Goal: Transaction & Acquisition: Purchase product/service

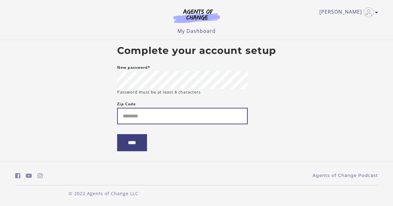
click at [239, 118] on input "Zip Code" at bounding box center [182, 116] width 130 height 16
type input "*****"
click at [117, 134] on input "****" at bounding box center [132, 142] width 30 height 17
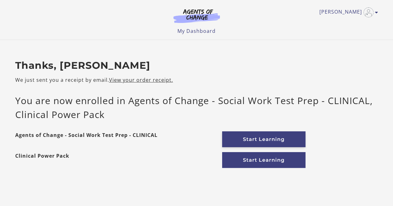
click at [242, 138] on link "Start Learning" at bounding box center [263, 140] width 83 height 16
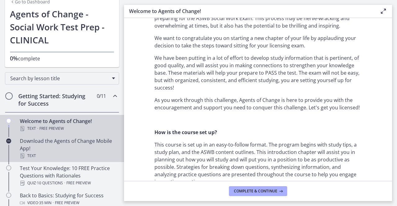
scroll to position [62, 0]
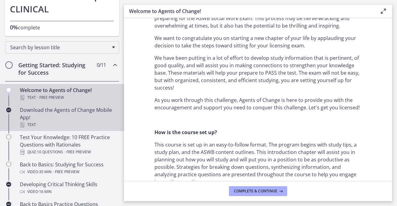
click at [40, 116] on div "Download the Agents of Change Mobile App! Text" at bounding box center [68, 117] width 97 height 22
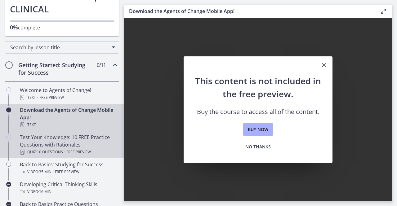
click at [70, 144] on div "Test Your Knowledge: 10 FREE Practice Questions with Rationales Quiz · 10 Quest…" at bounding box center [68, 145] width 97 height 22
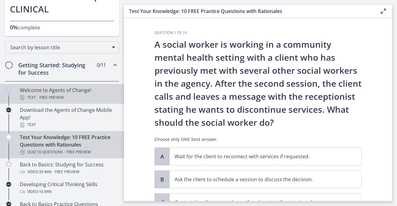
click at [68, 98] on div "Text · Free preview" at bounding box center [68, 97] width 97 height 7
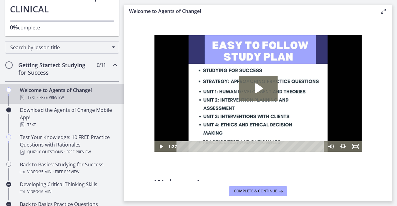
scroll to position [31, 0]
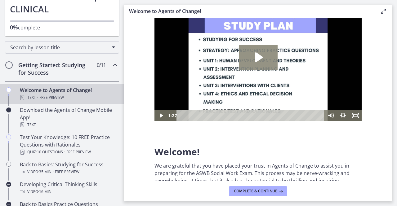
click at [250, 61] on icon "Play Video: c1o6hcmjueu5qasqsu00.mp4" at bounding box center [258, 57] width 39 height 25
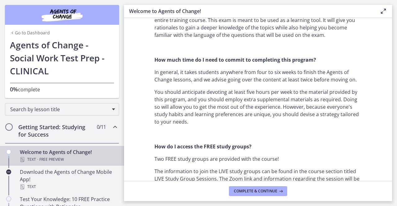
scroll to position [403, 0]
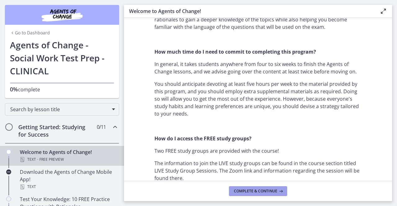
click at [279, 190] on icon at bounding box center [280, 191] width 6 height 5
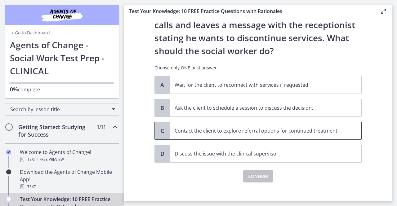
scroll to position [77, 0]
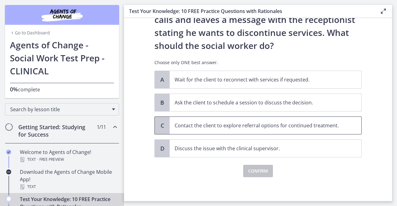
click at [223, 125] on p "Contact the client to explore referral options for continued treatment." at bounding box center [259, 125] width 169 height 7
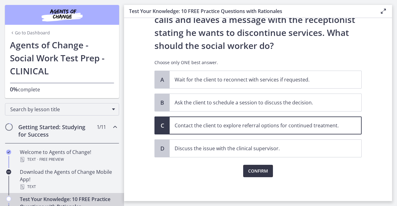
click at [263, 169] on span "Confirm" at bounding box center [258, 171] width 20 height 7
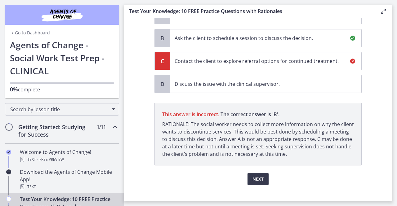
scroll to position [149, 0]
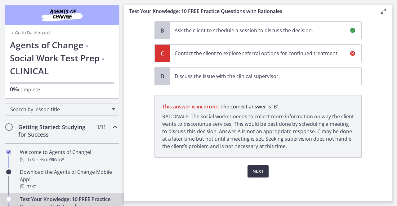
click at [263, 172] on button "Next" at bounding box center [258, 171] width 21 height 12
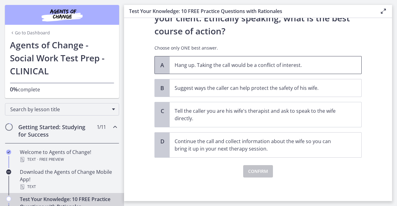
scroll to position [105, 0]
click at [309, 87] on p "Suggest ways the caller can help protect the safety of his wife." at bounding box center [259, 87] width 169 height 7
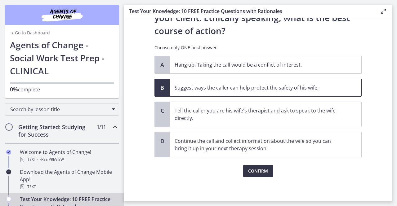
click at [255, 171] on span "Confirm" at bounding box center [258, 171] width 20 height 7
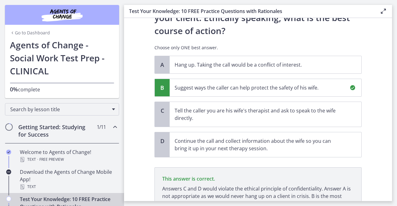
scroll to position [162, 0]
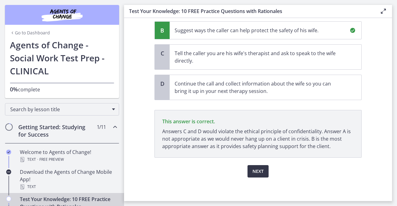
click at [250, 175] on button "Next" at bounding box center [258, 171] width 21 height 12
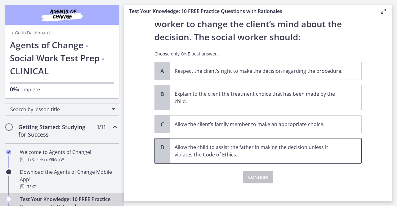
scroll to position [92, 0]
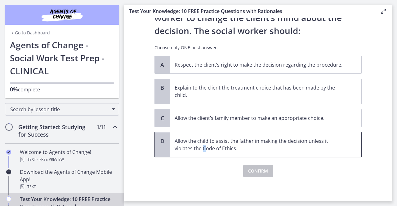
click at [200, 148] on p "Allow the child to assist the father in making the decision unless it violates …" at bounding box center [259, 144] width 169 height 15
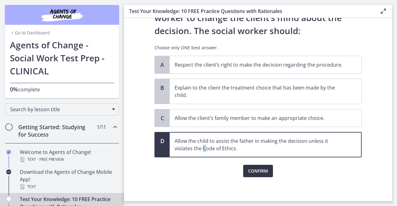
click at [249, 168] on span "Confirm" at bounding box center [258, 171] width 20 height 7
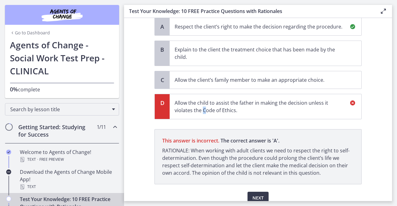
scroll to position [157, 0]
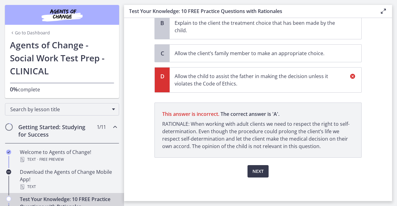
click at [196, 171] on div "Next" at bounding box center [258, 168] width 207 height 20
click at [260, 170] on span "Next" at bounding box center [258, 171] width 11 height 7
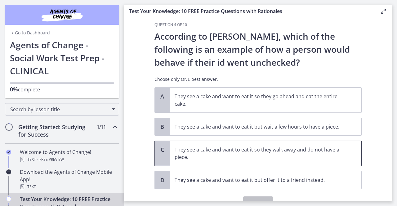
scroll to position [0, 0]
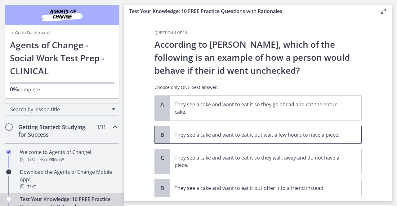
click at [192, 139] on span "They see a cake and want to eat it but wait a few hours to have a piece." at bounding box center [266, 134] width 192 height 17
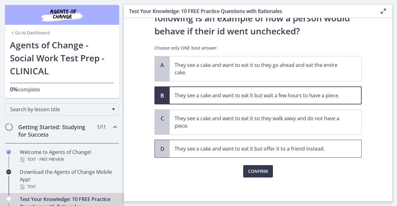
scroll to position [40, 0]
click at [249, 170] on span "Confirm" at bounding box center [258, 171] width 20 height 7
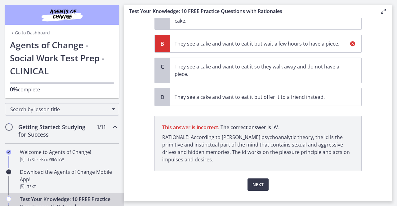
scroll to position [105, 0]
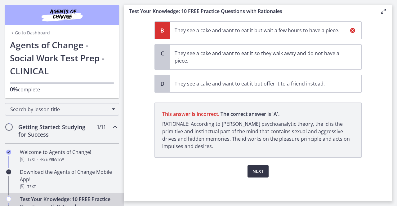
click at [259, 170] on span "Next" at bounding box center [258, 171] width 11 height 7
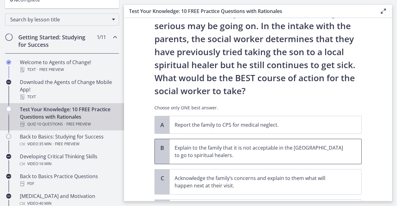
scroll to position [93, 0]
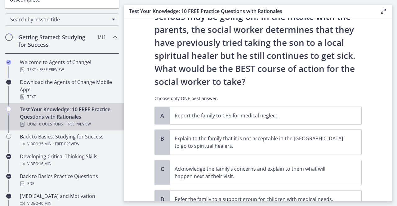
drag, startPoint x: 200, startPoint y: 129, endPoint x: 131, endPoint y: 134, distance: 69.1
click at [131, 134] on section "Question 5 of 10 A family who has just immigrated to the United States from Mex…" at bounding box center [258, 109] width 268 height 183
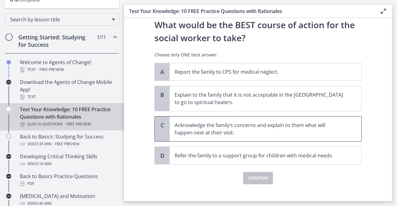
scroll to position [144, 0]
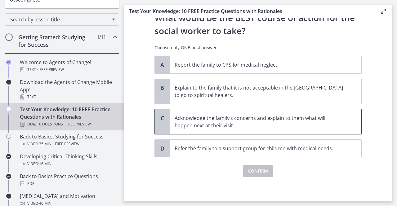
click at [187, 121] on p "Acknowledge the family’s concerns and explain to them what will happen next at …" at bounding box center [259, 122] width 169 height 15
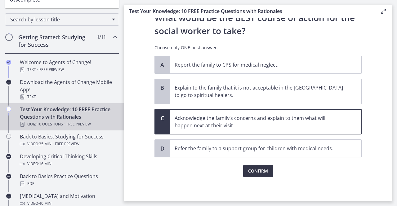
click at [256, 169] on span "Confirm" at bounding box center [258, 171] width 20 height 7
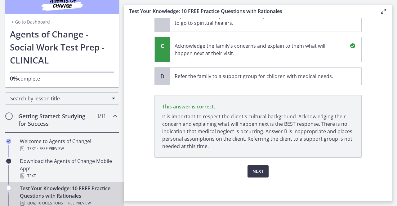
scroll to position [0, 0]
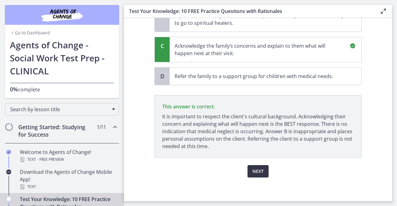
click at [254, 172] on span "Next" at bounding box center [258, 171] width 11 height 7
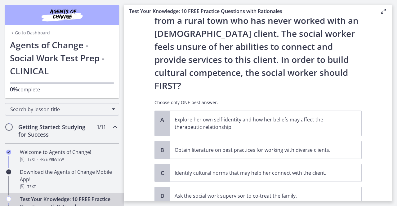
scroll to position [93, 0]
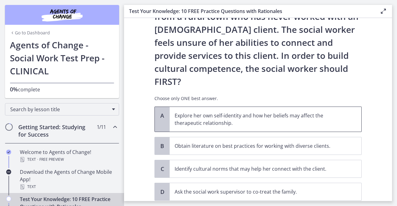
click at [250, 112] on p "Explore her own self-identity and how her beliefs may affect the therapeutic re…" at bounding box center [259, 119] width 169 height 15
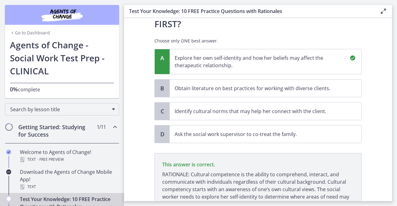
scroll to position [183, 0]
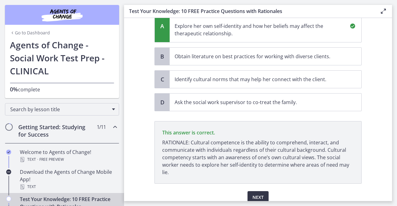
click at [258, 194] on span "Next" at bounding box center [258, 197] width 11 height 7
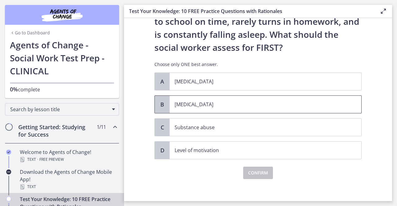
scroll to position [64, 0]
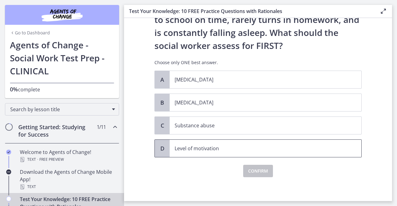
click at [190, 148] on p "Level of motivation" at bounding box center [259, 148] width 169 height 7
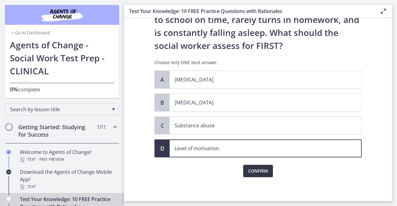
click at [251, 174] on button "Confirm" at bounding box center [258, 171] width 30 height 12
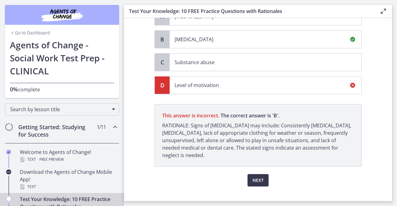
scroll to position [136, 0]
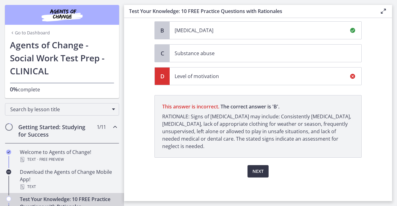
click at [255, 171] on span "Next" at bounding box center [258, 171] width 11 height 7
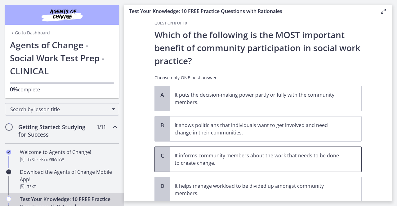
scroll to position [0, 0]
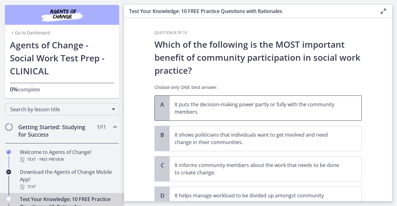
click at [216, 112] on p "It puts the decision-making power partly or fully with the community members." at bounding box center [259, 108] width 169 height 15
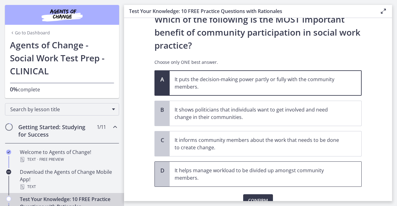
scroll to position [55, 0]
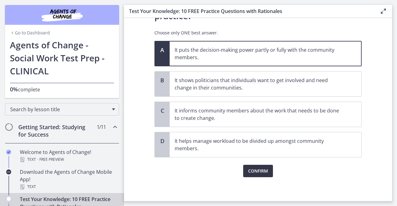
click at [253, 168] on span "Confirm" at bounding box center [258, 171] width 20 height 7
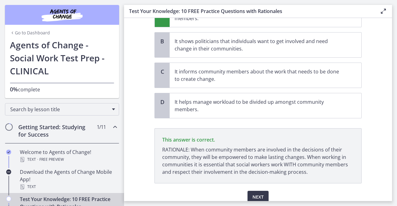
scroll to position [119, 0]
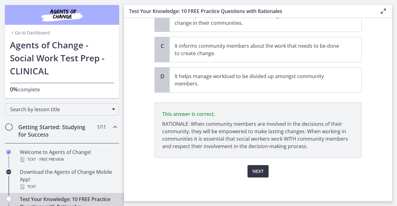
click at [256, 175] on button "Next" at bounding box center [258, 171] width 21 height 12
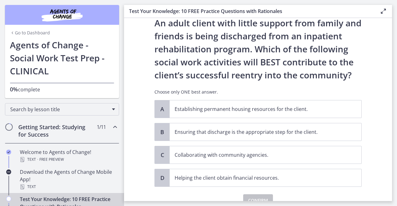
scroll to position [31, 0]
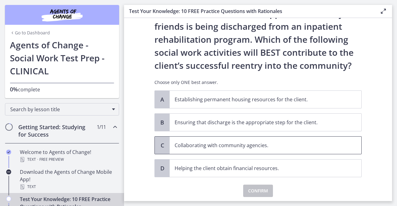
click at [230, 147] on p "Collaborating with community agencies." at bounding box center [259, 145] width 169 height 7
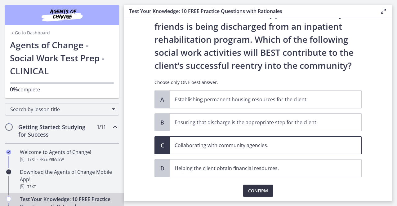
click at [255, 187] on span "Confirm" at bounding box center [258, 190] width 20 height 7
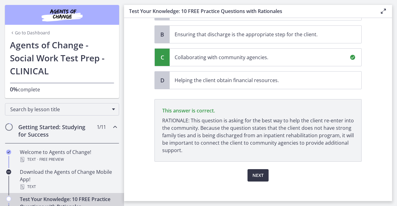
scroll to position [123, 0]
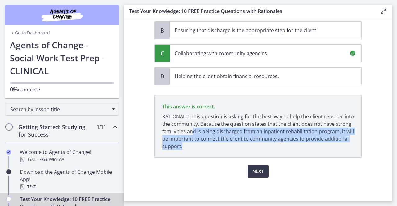
drag, startPoint x: 191, startPoint y: 133, endPoint x: 224, endPoint y: 144, distance: 35.0
click at [224, 144] on p "RATIONALE: This question is asking for the best way to help the client re-enter…" at bounding box center [258, 131] width 192 height 37
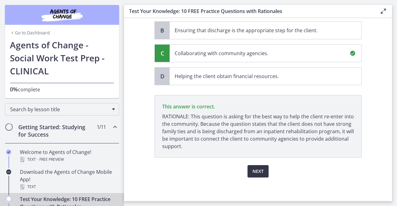
click at [260, 165] on button "Next" at bounding box center [258, 171] width 21 height 12
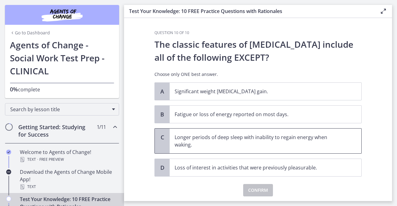
click at [215, 145] on p "Longer periods of deep sleep with inability to regain energy when waking." at bounding box center [259, 141] width 169 height 15
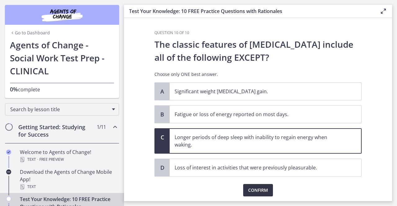
click at [255, 187] on span "Confirm" at bounding box center [258, 190] width 20 height 7
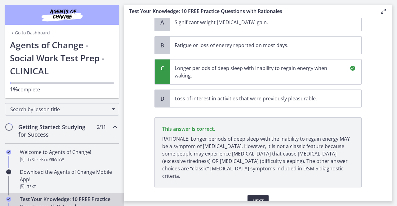
scroll to position [92, 0]
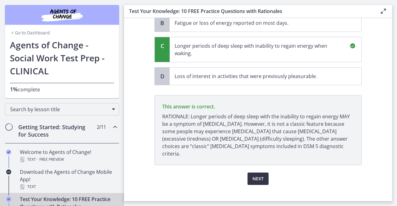
click at [253, 175] on span "Next" at bounding box center [258, 178] width 11 height 7
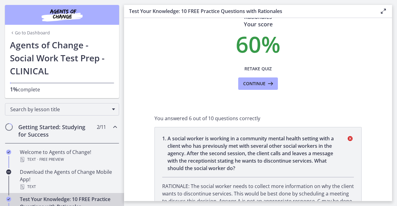
scroll to position [0, 0]
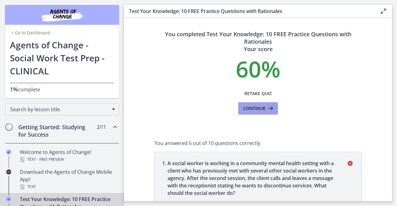
click at [255, 113] on button "Continue" at bounding box center [258, 108] width 40 height 12
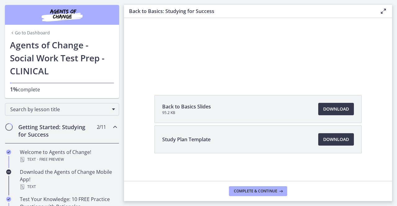
scroll to position [68, 0]
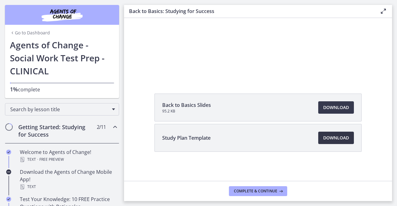
click at [334, 138] on span "Download Opens in a new window" at bounding box center [336, 137] width 26 height 7
click at [330, 137] on span "Download Opens in a new window" at bounding box center [336, 137] width 26 height 7
click at [335, 107] on span "Download Opens in a new window" at bounding box center [336, 107] width 26 height 7
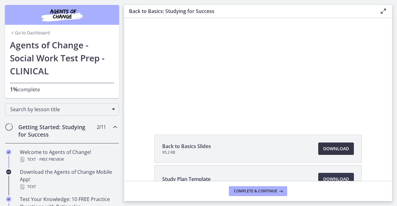
scroll to position [0, 0]
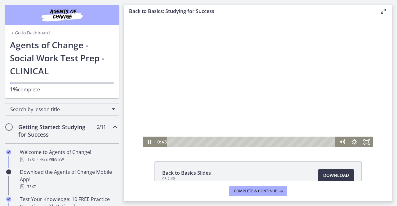
click at [208, 113] on div at bounding box center [258, 82] width 230 height 129
